Goal: Task Accomplishment & Management: Complete application form

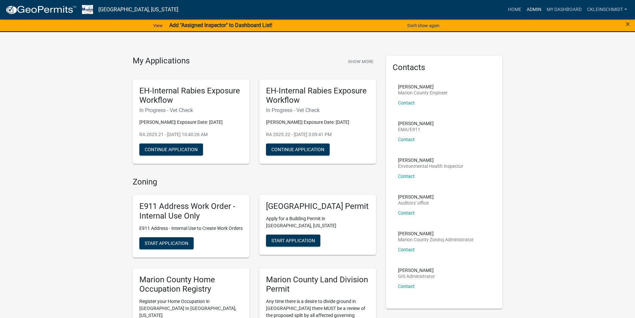
click at [535, 7] on link "Admin" at bounding box center [534, 9] width 20 height 13
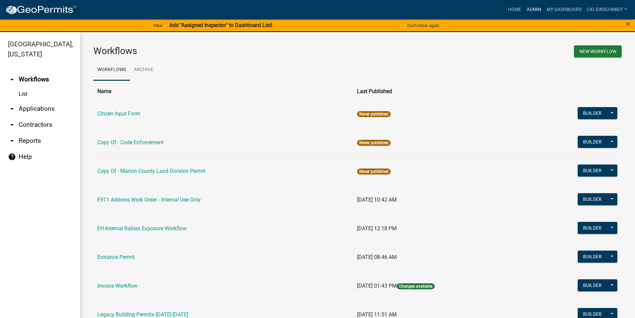
click at [532, 11] on link "Admin" at bounding box center [534, 9] width 20 height 13
click at [42, 101] on link "arrow_drop_down Applications" at bounding box center [40, 109] width 80 height 16
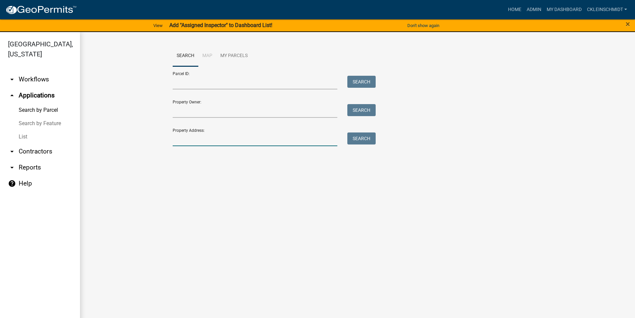
click at [196, 136] on input "Property Address:" at bounding box center [255, 139] width 165 height 14
type input "1049 virgi"
click at [367, 138] on button "Search" at bounding box center [361, 138] width 28 height 12
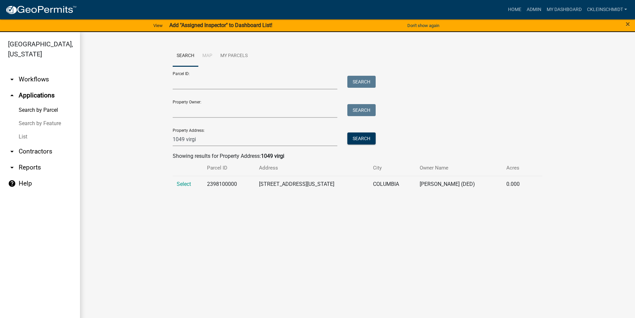
click at [197, 181] on td "Select" at bounding box center [188, 184] width 31 height 16
click at [184, 184] on span "Select" at bounding box center [184, 184] width 14 height 6
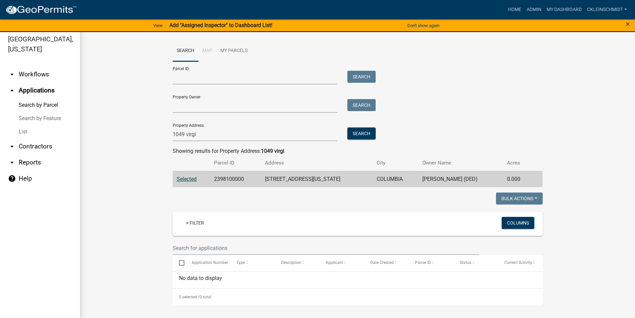
scroll to position [8, 0]
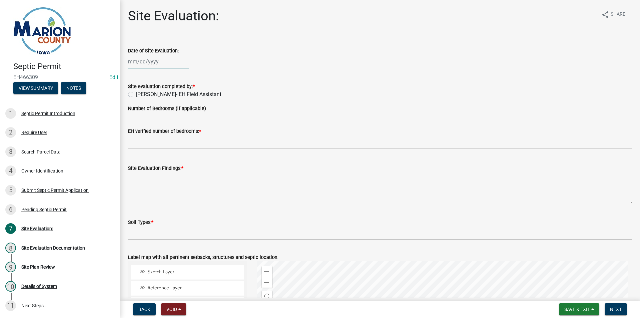
click at [135, 66] on div at bounding box center [158, 62] width 61 height 14
select select "8"
select select "2025"
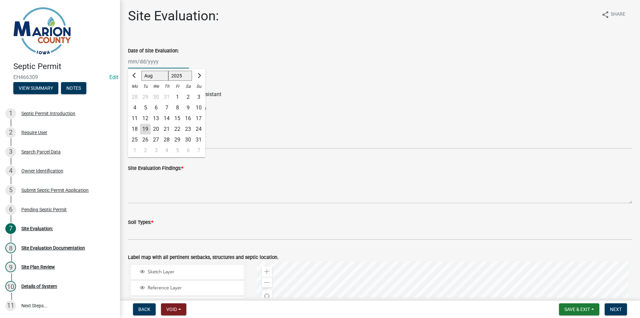
drag, startPoint x: 134, startPoint y: 63, endPoint x: 138, endPoint y: 65, distance: 4.3
click at [134, 63] on input "Date of Site Evaluation:" at bounding box center [158, 62] width 61 height 14
type input "06/21/2024"
click at [269, 55] on div "06/21/2024 Jan Feb Mar Apr May Jun Jul Aug Sep Oct Nov Dec 1525 1526 1527 1528 …" at bounding box center [380, 62] width 504 height 14
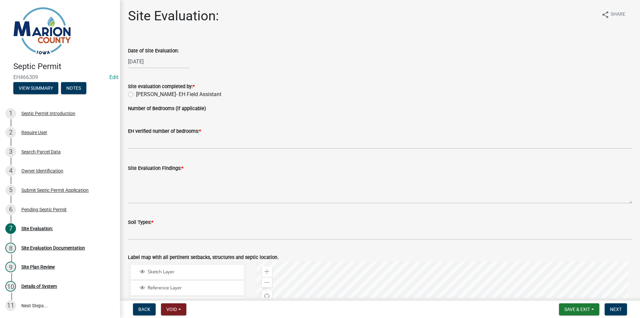
click at [160, 95] on label "Cameron Kleinschmidt- EH Field Assistant" at bounding box center [178, 94] width 85 height 8
click at [140, 95] on input "Cameron Kleinschmidt- EH Field Assistant" at bounding box center [138, 92] width 4 height 4
radio input "true"
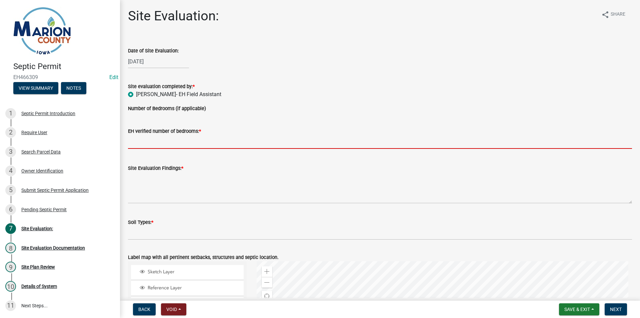
click at [173, 141] on input "text" at bounding box center [380, 142] width 504 height 14
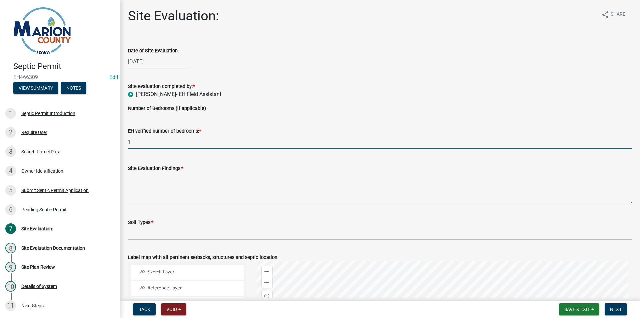
type input "1"
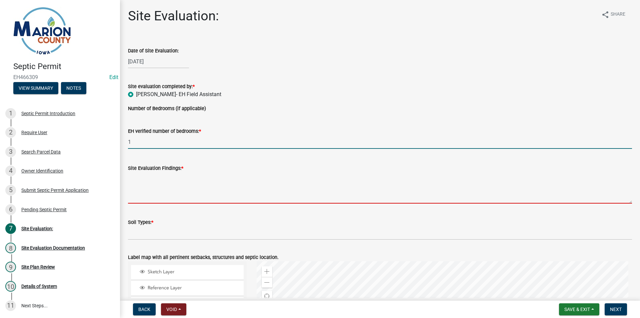
click at [200, 200] on textarea "Site Evaluation Findings: *" at bounding box center [380, 187] width 504 height 31
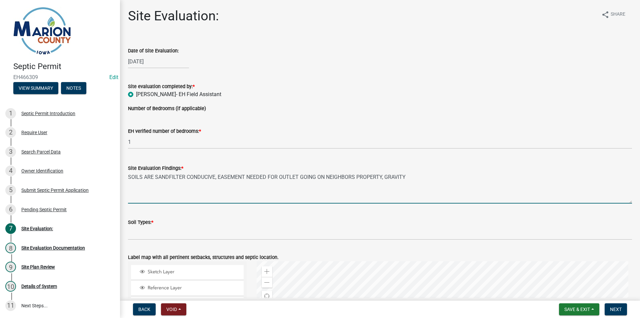
type textarea "SOILS ARE SANDFILTER CONDUCIVE, EASEMENT NEEDED FOR OUTLET GOING ON NEIGHBORS P…"
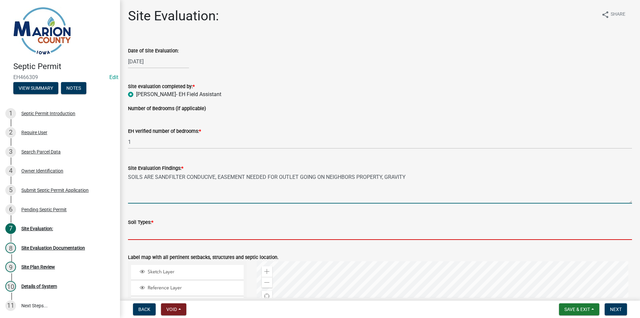
click at [143, 233] on input "Soil Types: *" at bounding box center [380, 233] width 504 height 14
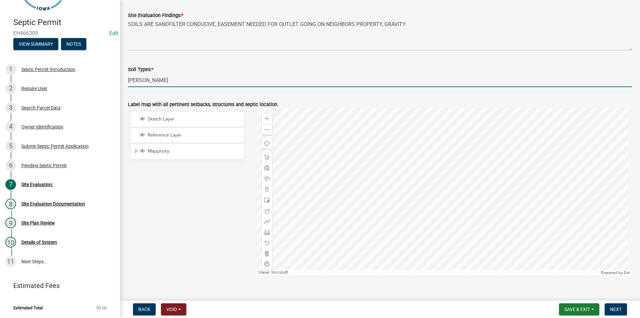
scroll to position [162, 0]
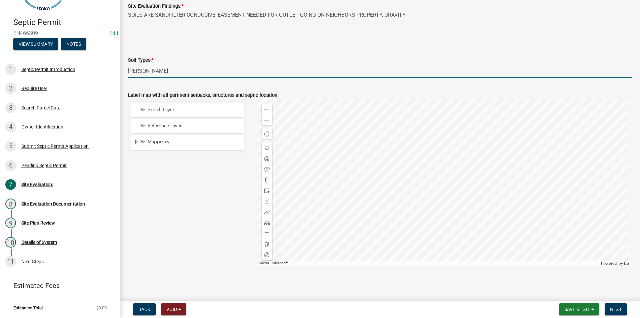
type input "GRUNDY, HAIG"
click at [266, 189] on span at bounding box center [266, 190] width 5 height 5
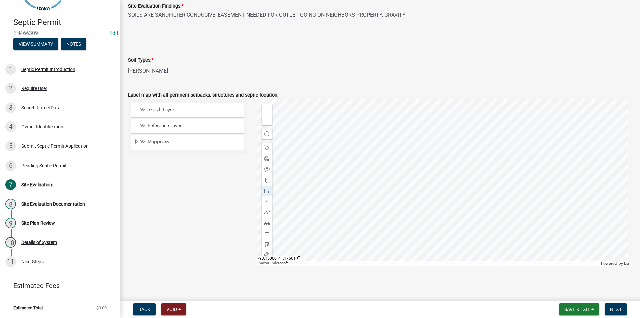
click at [459, 216] on div at bounding box center [445, 182] width 376 height 167
click at [266, 169] on span at bounding box center [266, 169] width 5 height 5
click at [434, 201] on div at bounding box center [445, 182] width 376 height 167
click at [618, 303] on nav "Back Void Withdraw Lock Expire Void Save & Exit Save Save & Exit Next" at bounding box center [380, 308] width 520 height 17
click at [625, 304] on button "Next" at bounding box center [616, 309] width 22 height 12
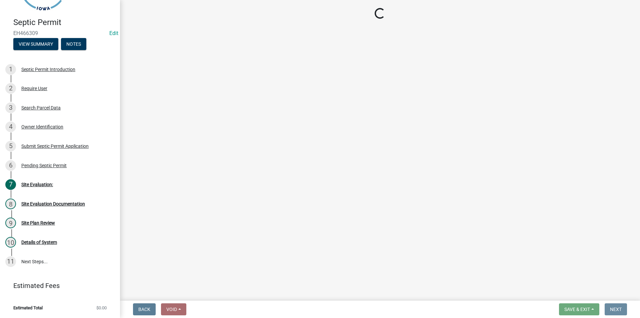
scroll to position [0, 0]
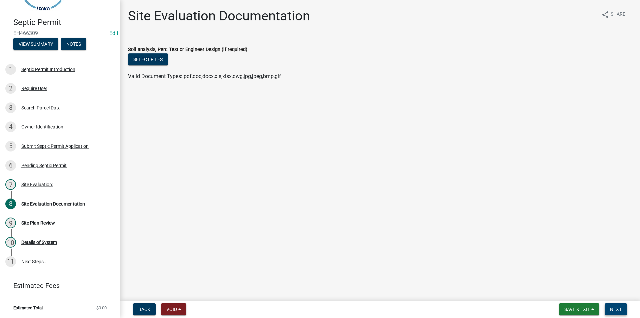
click at [621, 310] on span "Next" at bounding box center [616, 308] width 12 height 5
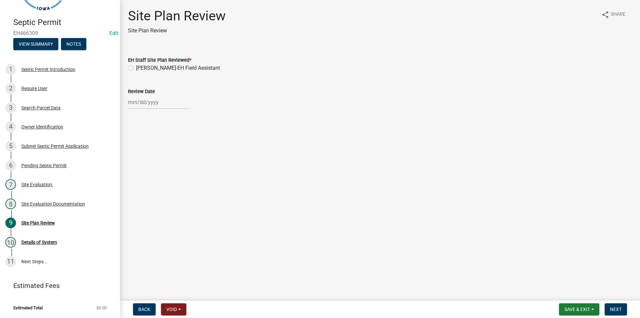
click at [159, 69] on label "Cameron Kleinschmidt-EH Field Assistant" at bounding box center [178, 68] width 84 height 8
click at [140, 68] on input "Cameron Kleinschmidt-EH Field Assistant" at bounding box center [138, 66] width 4 height 4
radio input "true"
click at [137, 127] on main "Site Plan Review Site Plan Review share Share EH Staff Site Plan Reviewed * Cam…" at bounding box center [380, 149] width 520 height 298
click at [148, 106] on div at bounding box center [158, 102] width 61 height 14
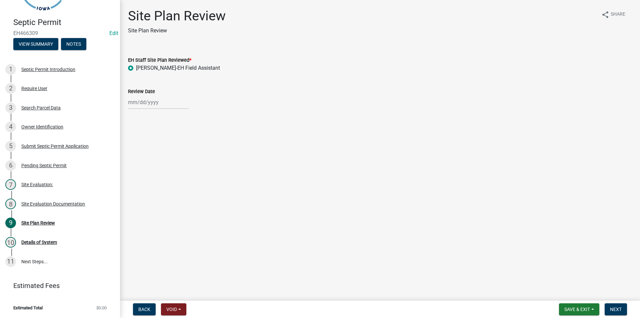
select select "8"
select select "2025"
click at [144, 167] on div "19" at bounding box center [145, 169] width 11 height 11
type input "08/19/2025"
click at [622, 310] on button "Next" at bounding box center [616, 309] width 22 height 12
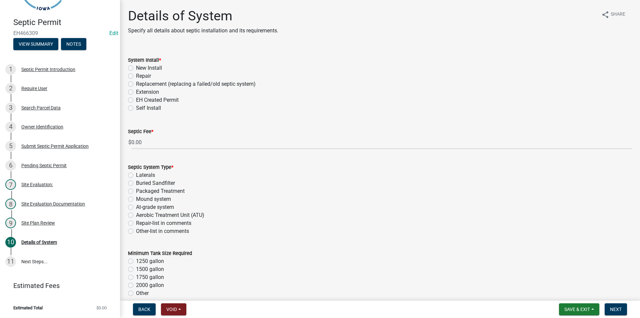
click at [148, 70] on label "New Install" at bounding box center [149, 68] width 26 height 8
click at [140, 68] on input "New Install" at bounding box center [138, 66] width 4 height 4
radio input "true"
click at [153, 182] on label "Buried Sandfilter" at bounding box center [155, 183] width 39 height 8
click at [140, 182] on input "Buried Sandfilter" at bounding box center [138, 181] width 4 height 4
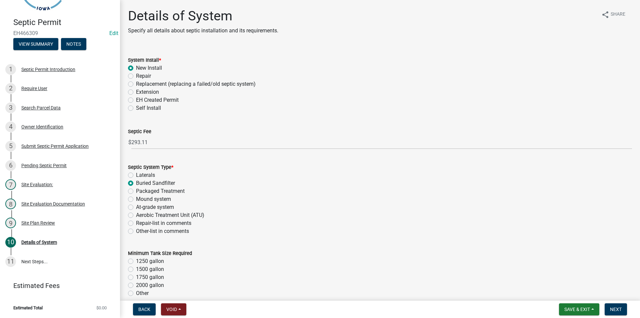
radio input "true"
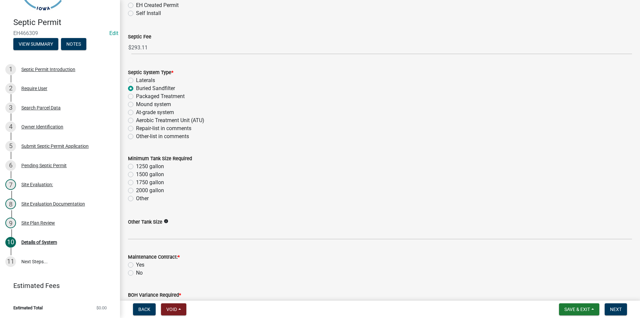
scroll to position [100, 0]
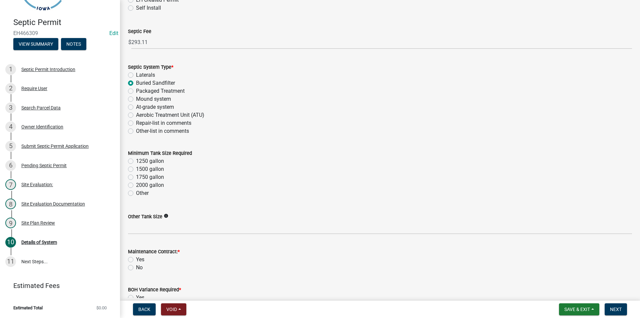
drag, startPoint x: 146, startPoint y: 159, endPoint x: 171, endPoint y: 154, distance: 25.2
click at [146, 159] on label "1250 gallon" at bounding box center [150, 161] width 28 height 8
click at [140, 159] on input "1250 gallon" at bounding box center [138, 159] width 4 height 4
radio input "true"
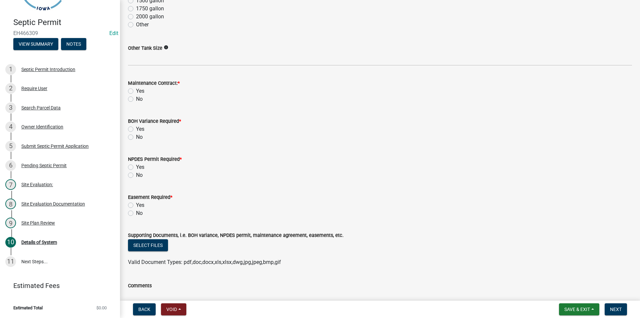
scroll to position [300, 0]
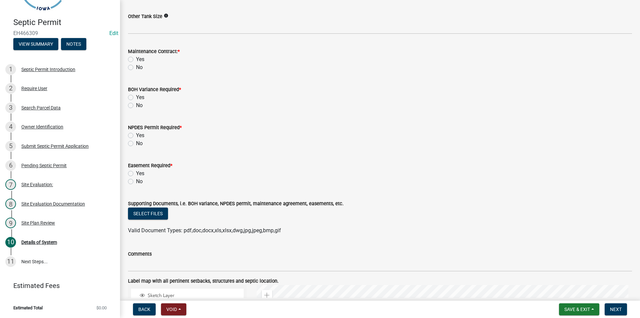
drag, startPoint x: 129, startPoint y: 66, endPoint x: 141, endPoint y: 104, distance: 39.7
click at [136, 65] on label "No" at bounding box center [139, 67] width 7 height 8
click at [136, 65] on input "No" at bounding box center [138, 65] width 4 height 4
radio input "true"
click at [136, 106] on label "No" at bounding box center [139, 105] width 7 height 8
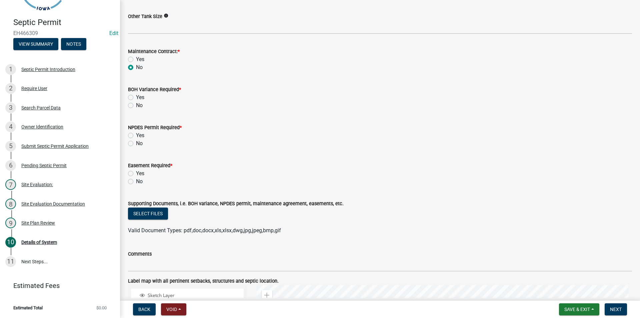
click at [136, 106] on input "No" at bounding box center [138, 103] width 4 height 4
radio input "true"
click at [136, 143] on label "No" at bounding box center [139, 143] width 7 height 8
click at [136, 143] on input "No" at bounding box center [138, 141] width 4 height 4
radio input "true"
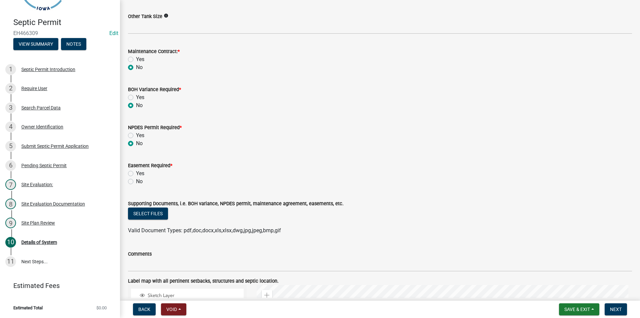
click at [136, 180] on label "No" at bounding box center [139, 181] width 7 height 8
click at [136, 180] on input "No" at bounding box center [138, 179] width 4 height 4
radio input "true"
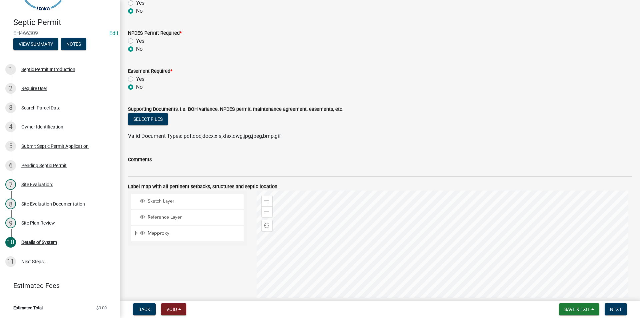
scroll to position [467, 0]
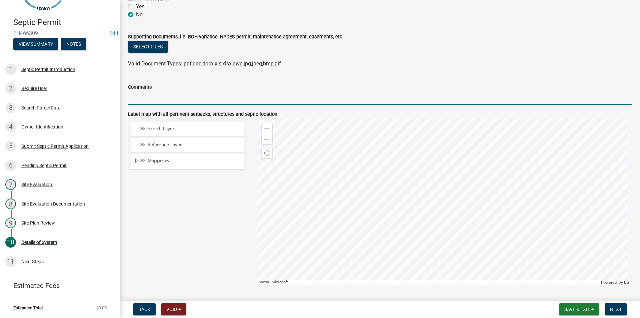
click at [209, 100] on input "Comments" at bounding box center [380, 98] width 504 height 14
type input "MAINTAIN ALL SETBACKS"
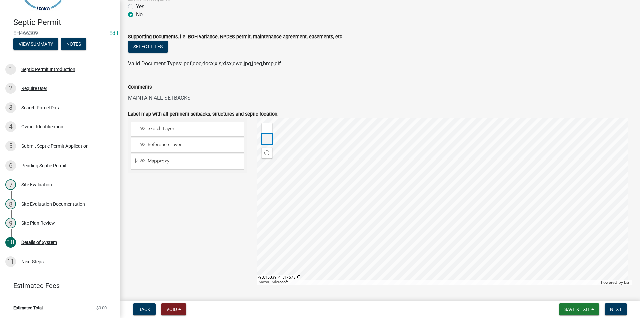
click at [263, 140] on div "Zoom out" at bounding box center [267, 139] width 11 height 11
click at [618, 313] on button "Next" at bounding box center [616, 309] width 22 height 12
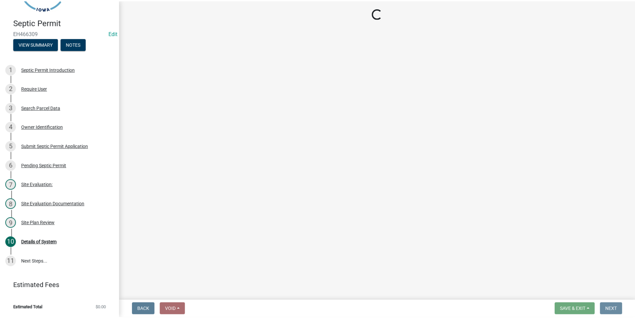
scroll to position [0, 0]
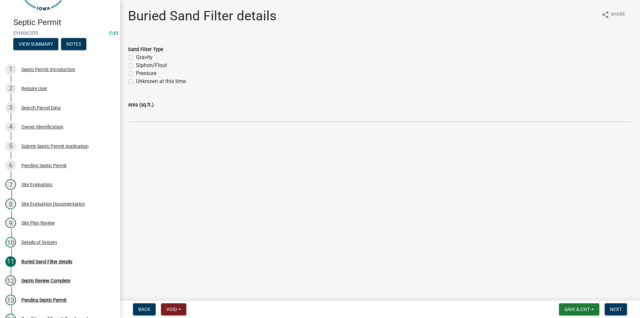
click at [143, 52] on label "Sand Filter Type" at bounding box center [145, 49] width 35 height 5
click at [142, 53] on div "Sand Filter Type" at bounding box center [380, 49] width 504 height 8
click at [144, 55] on label "Gravity" at bounding box center [144, 57] width 17 height 8
click at [140, 55] on input "Gravity" at bounding box center [138, 55] width 4 height 4
radio input "true"
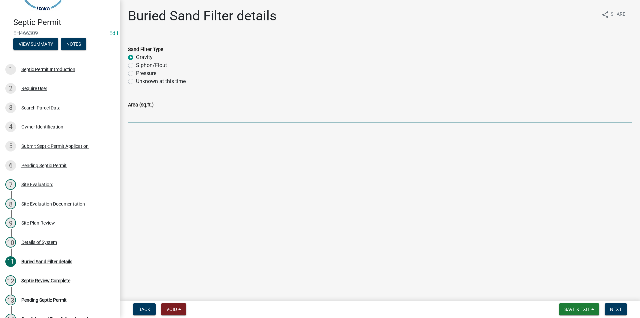
click at [162, 121] on input "Area (sq.ft.)" at bounding box center [380, 116] width 504 height 14
type input "240 sq. ft."
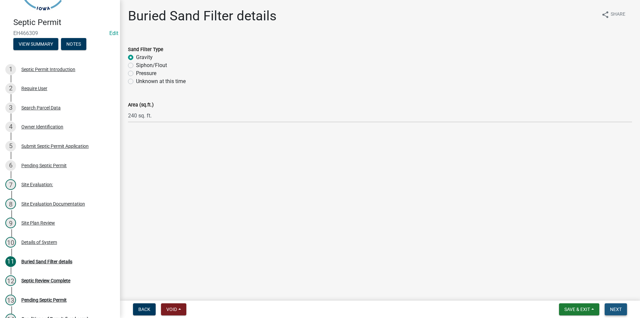
click at [614, 307] on span "Next" at bounding box center [616, 308] width 12 height 5
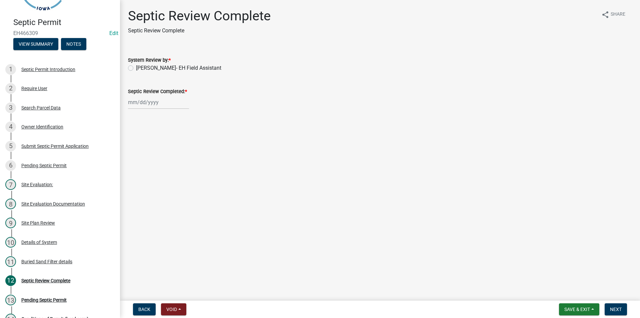
click at [169, 64] on div "System Review by: *" at bounding box center [380, 60] width 504 height 8
click at [164, 68] on label "Cameron Kleinschmidt- EH Field Assistant" at bounding box center [178, 68] width 85 height 8
click at [140, 68] on input "Cameron Kleinschmidt- EH Field Assistant" at bounding box center [138, 66] width 4 height 4
radio input "true"
click at [157, 95] on div "Septic Review Completed: *" at bounding box center [380, 91] width 504 height 8
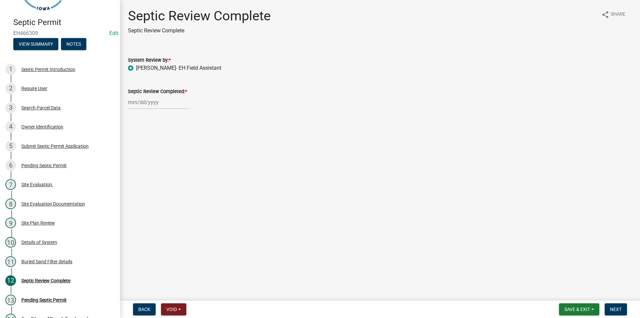
click at [157, 114] on wm-data-entity-input "Septic Review Completed: *" at bounding box center [380, 96] width 504 height 37
click at [161, 103] on div at bounding box center [158, 102] width 61 height 14
select select "8"
select select "2025"
click at [148, 169] on div "19" at bounding box center [145, 169] width 11 height 11
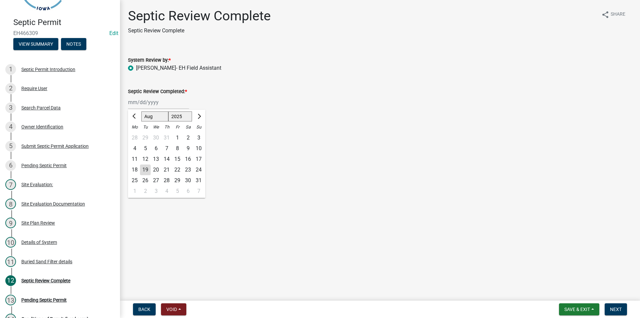
type input "08/19/2025"
click at [614, 313] on button "Next" at bounding box center [616, 309] width 22 height 12
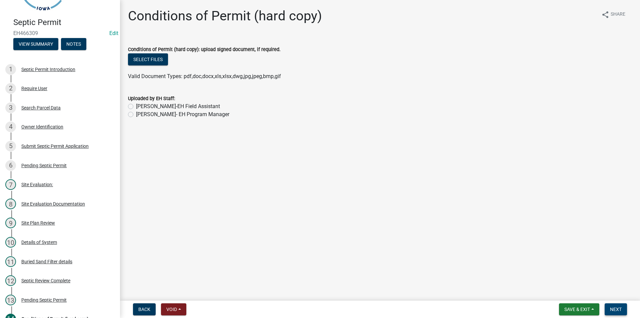
click at [625, 307] on button "Next" at bounding box center [616, 309] width 22 height 12
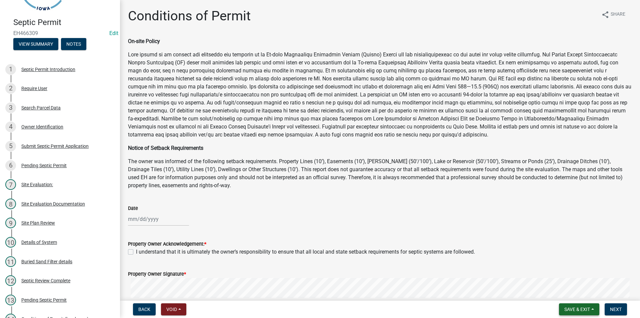
click at [570, 311] on span "Save & Exit" at bounding box center [577, 308] width 26 height 5
click at [570, 296] on button "Save & Exit" at bounding box center [572, 292] width 53 height 16
